Goal: Find specific page/section: Find specific page/section

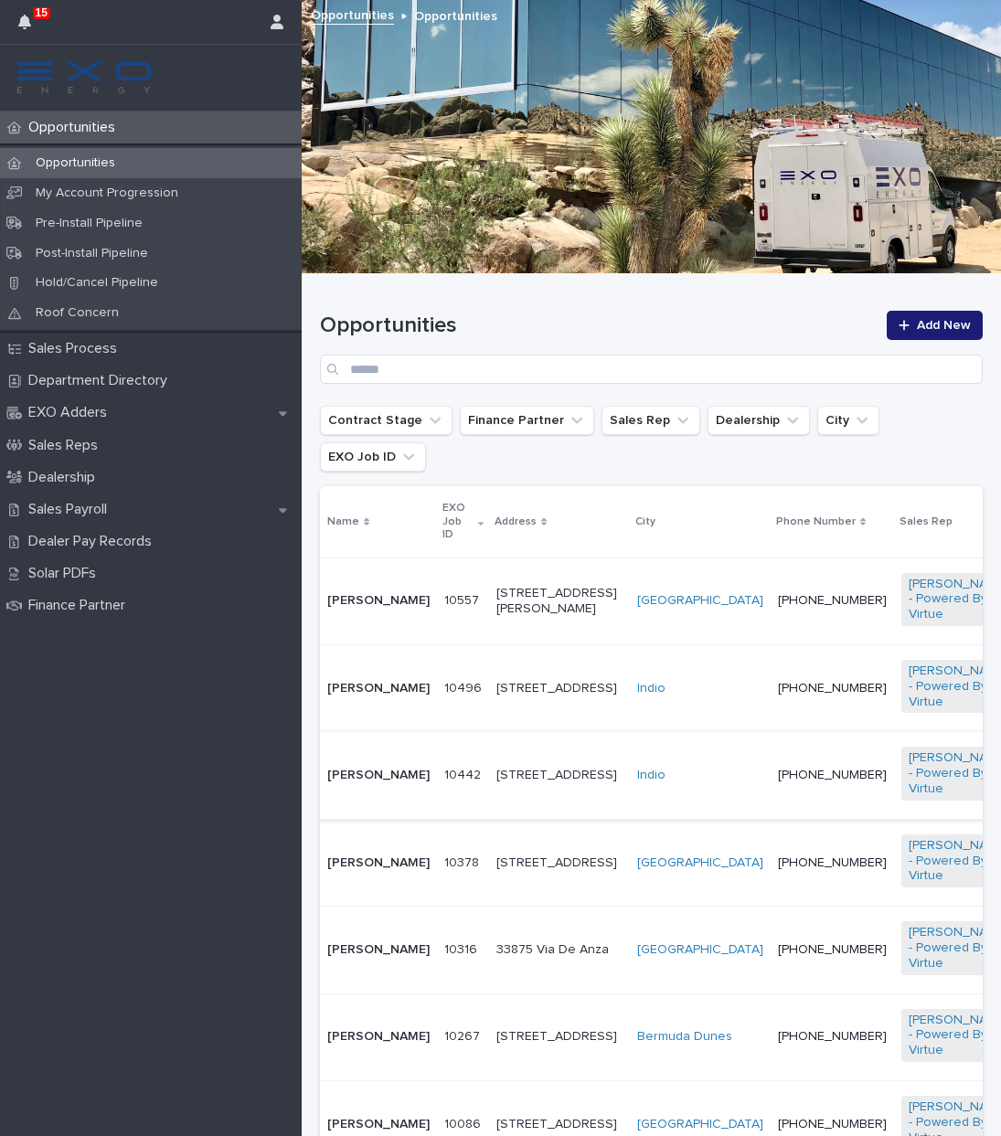
scroll to position [0, 8]
click at [519, 357] on div "Opportunities Add New" at bounding box center [651, 347] width 663 height 73
click at [517, 366] on input "Search" at bounding box center [651, 369] width 663 height 29
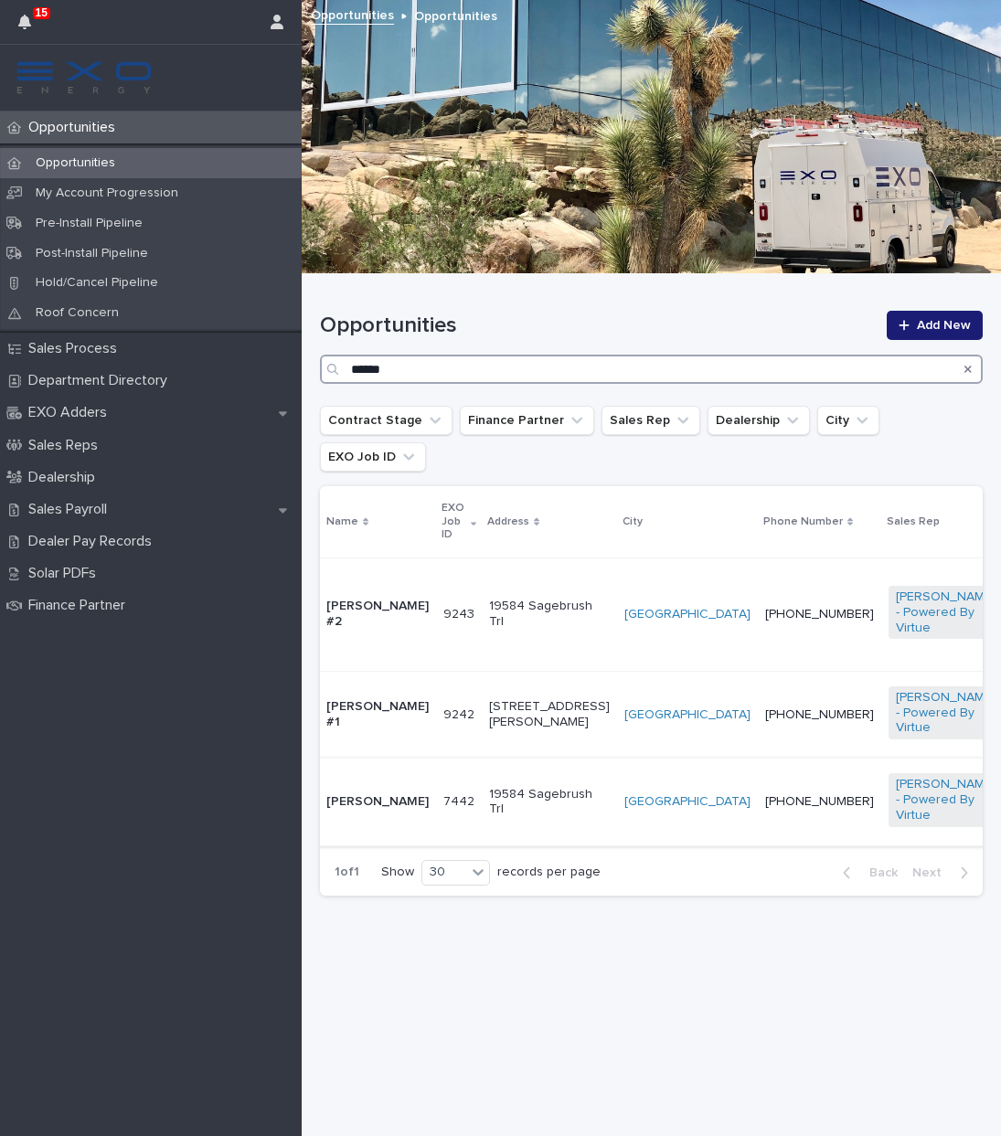
type input "*****"
click at [518, 790] on div "19584 Sagebrush Trl" at bounding box center [549, 803] width 121 height 46
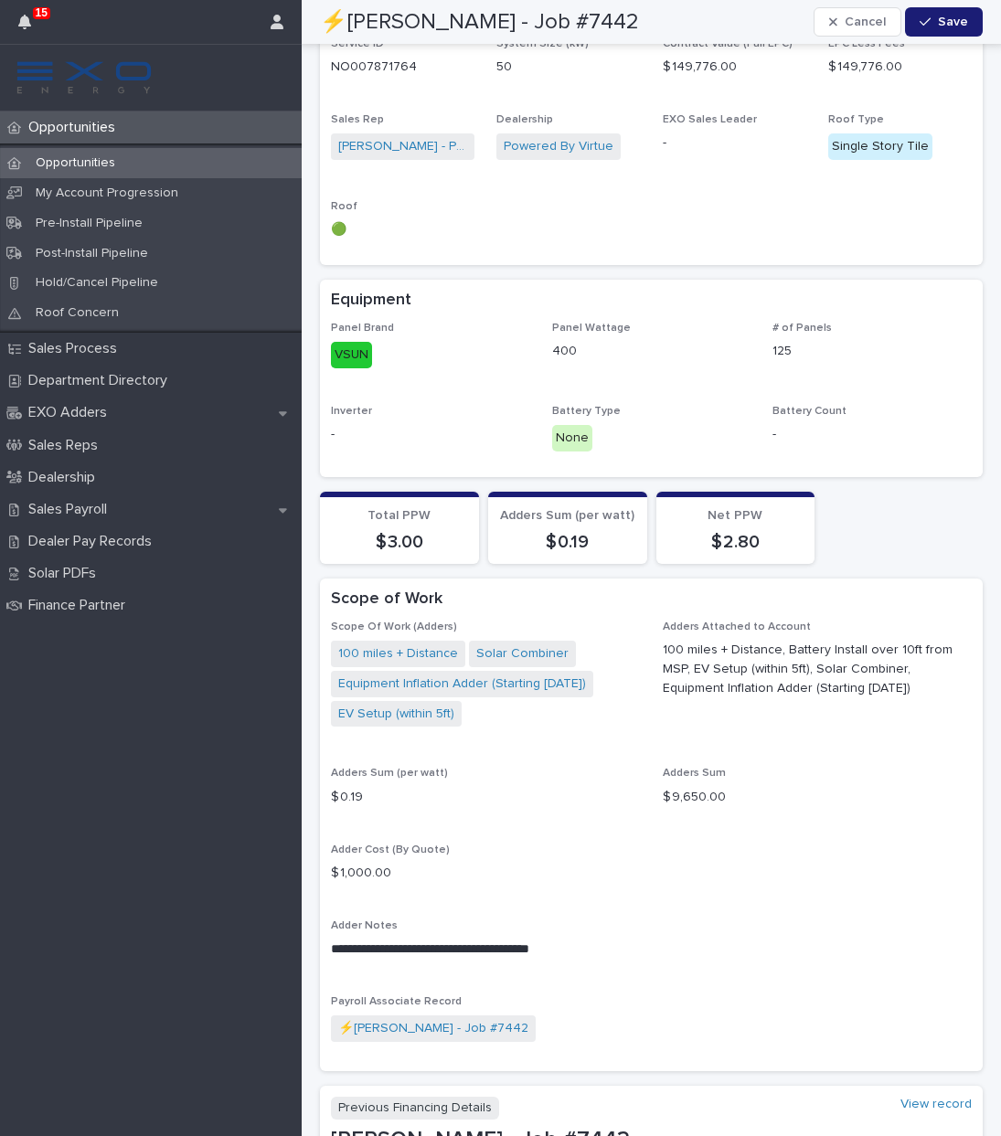
scroll to position [1208, 0]
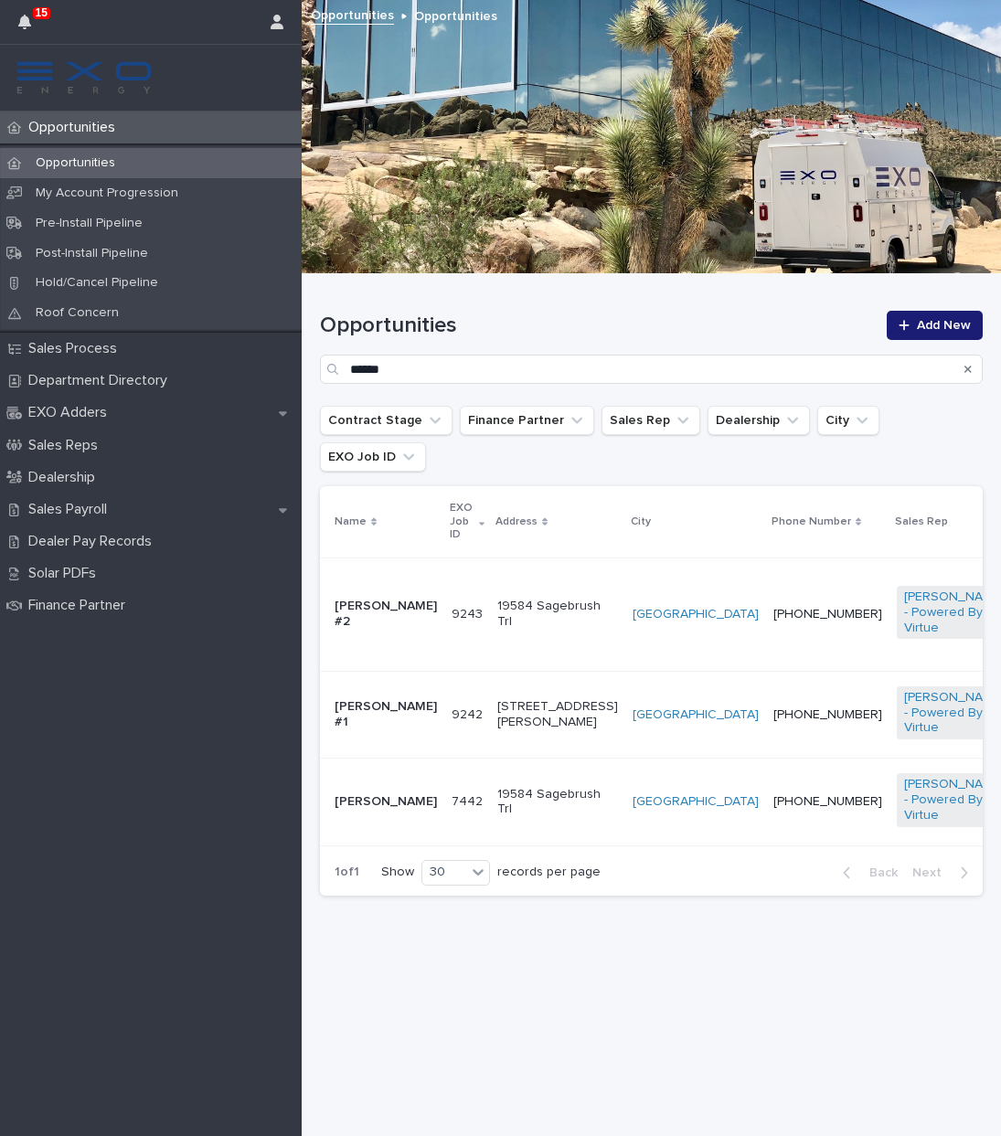
click at [451, 588] on td "9243 9243" at bounding box center [467, 614] width 46 height 113
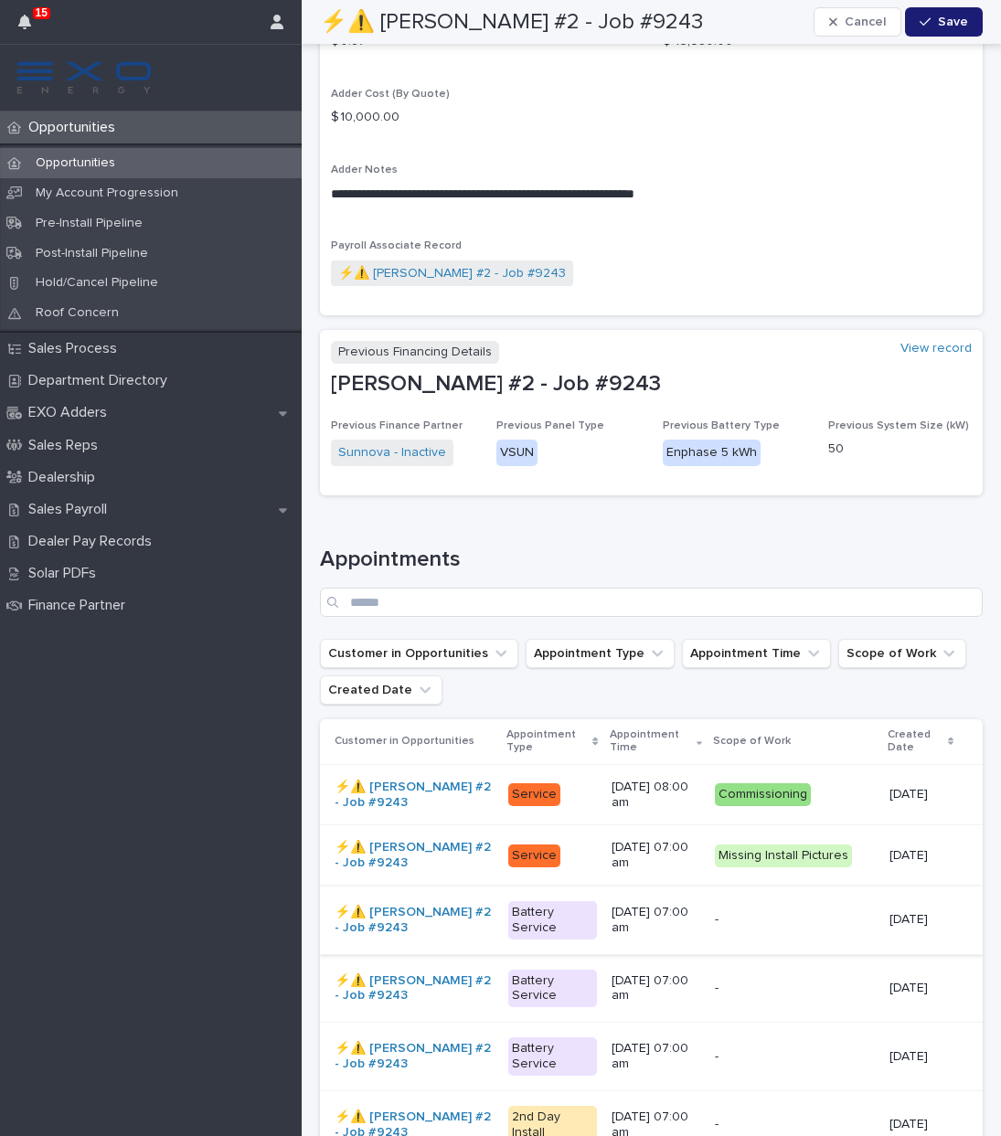
scroll to position [2141, 0]
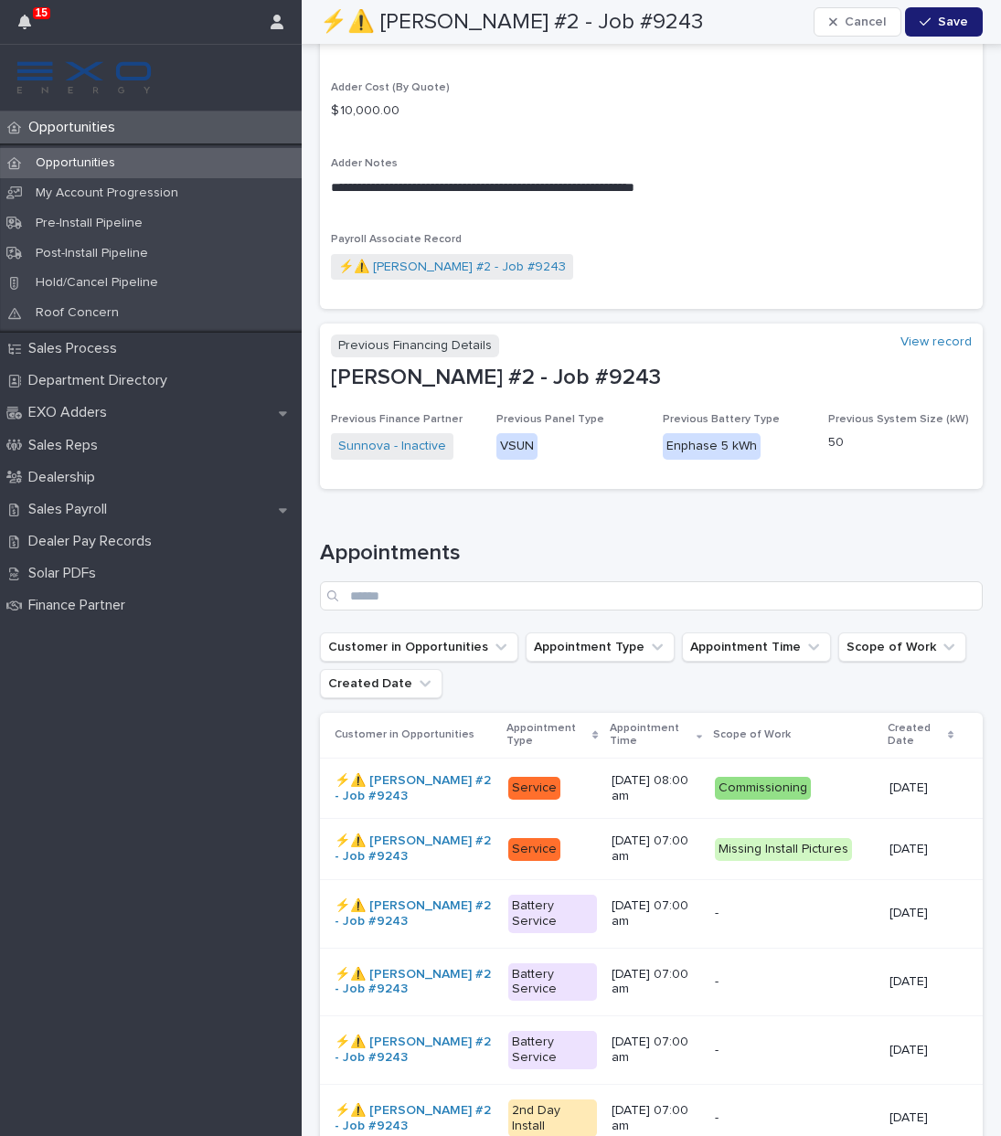
click at [760, 760] on td "Commissioning + 0" at bounding box center [794, 788] width 175 height 61
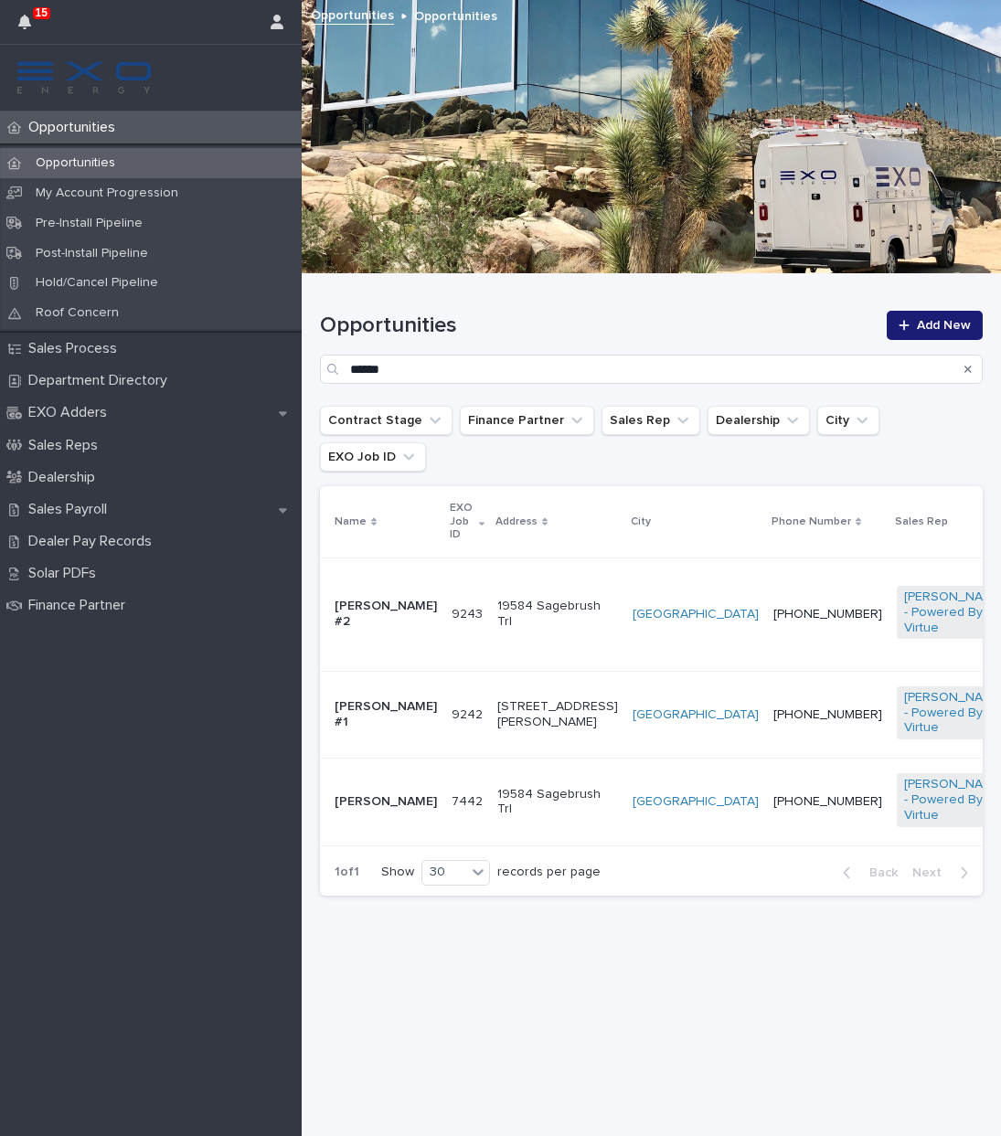
click at [516, 595] on td "19584 Sagebrush Trl" at bounding box center [557, 614] width 135 height 113
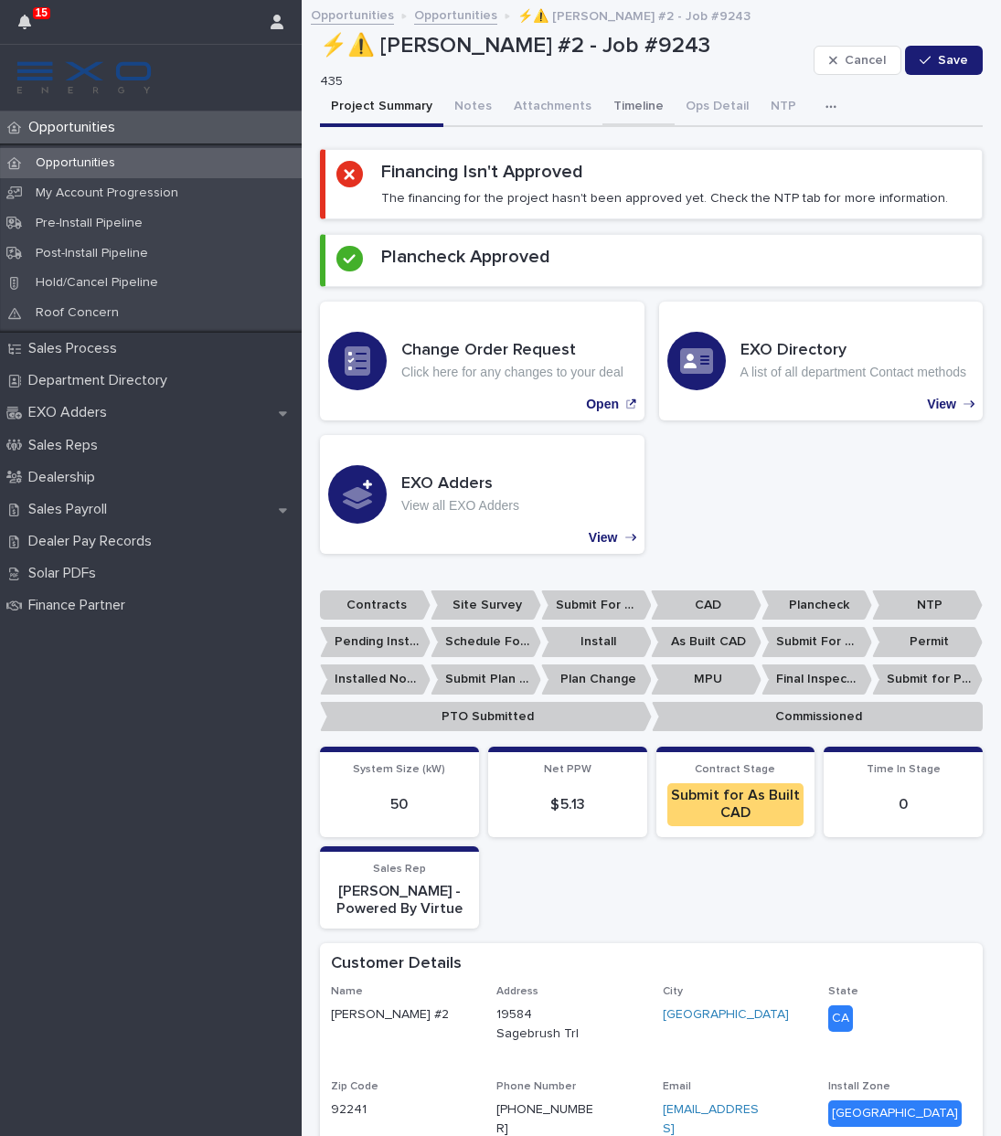
click at [616, 112] on button "Timeline" at bounding box center [638, 108] width 72 height 38
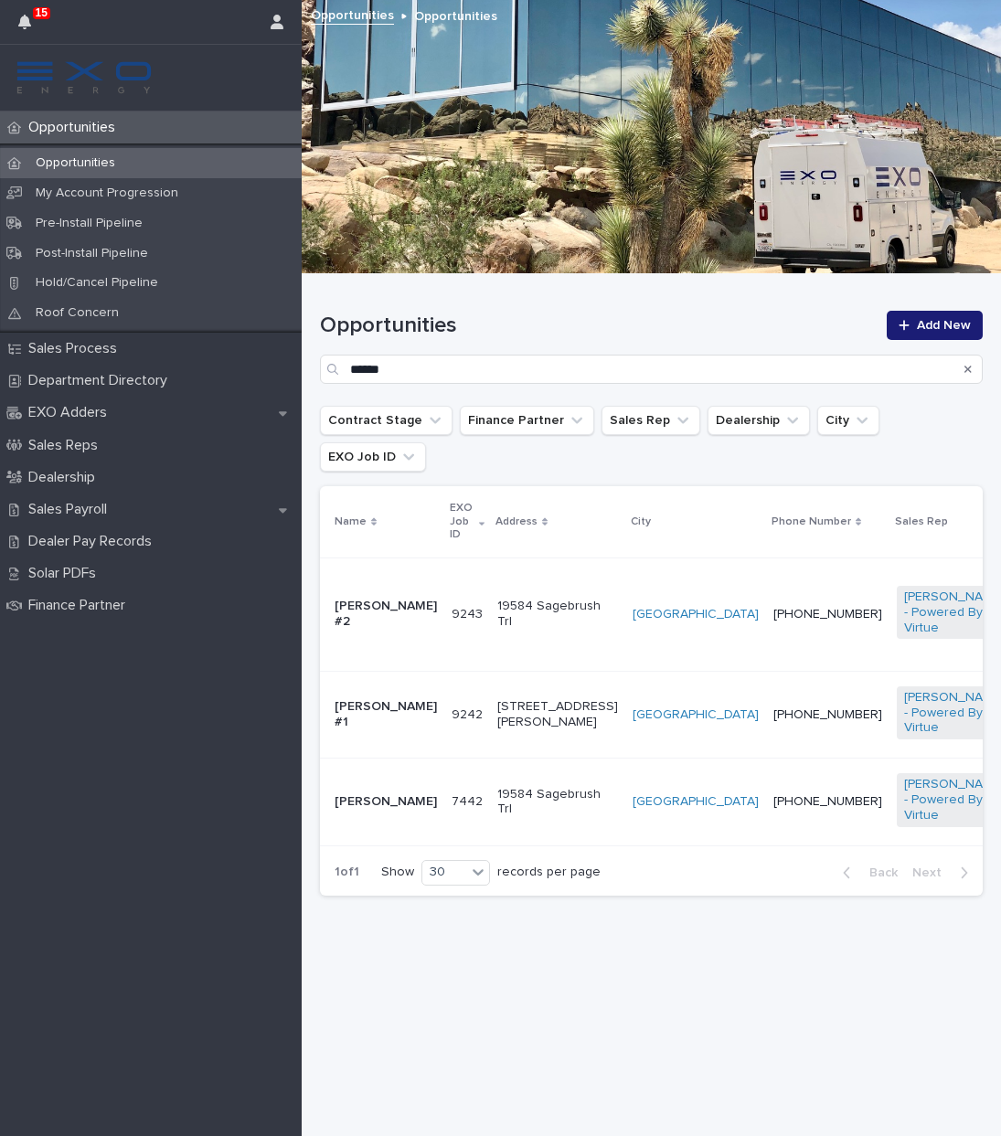
click at [963, 371] on div "Search" at bounding box center [967, 369] width 29 height 29
click at [966, 369] on icon "Search" at bounding box center [967, 369] width 7 height 11
